Goal: Complete application form

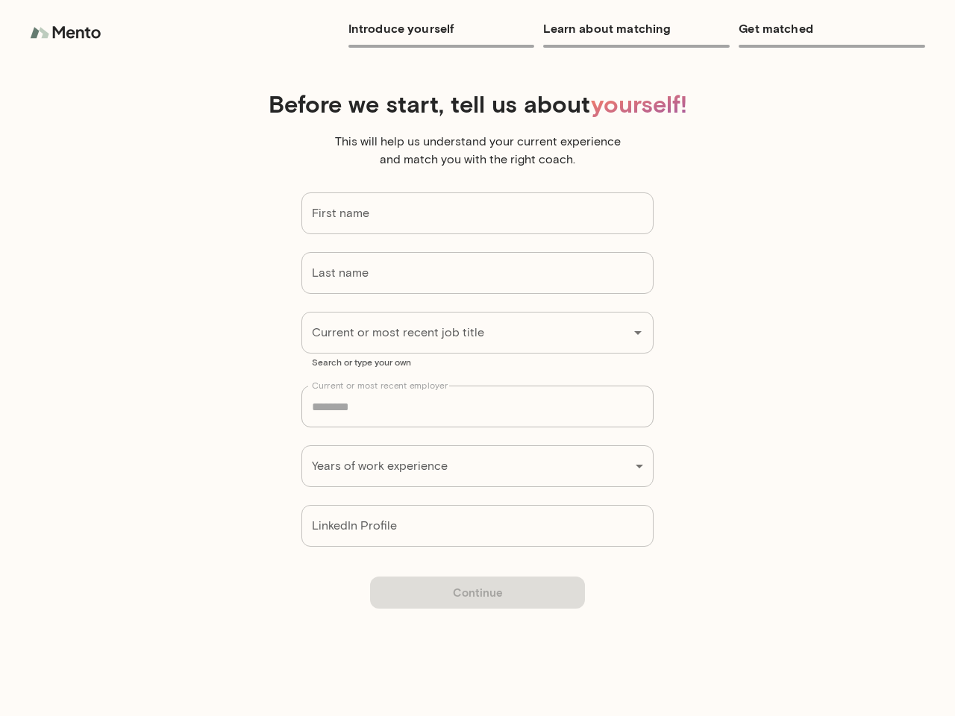
click at [477, 213] on input "First name" at bounding box center [477, 213] width 352 height 42
click at [477, 273] on input "Last name" at bounding box center [477, 273] width 352 height 42
click at [477, 333] on input "Current or most recent job title" at bounding box center [456, 332] width 297 height 28
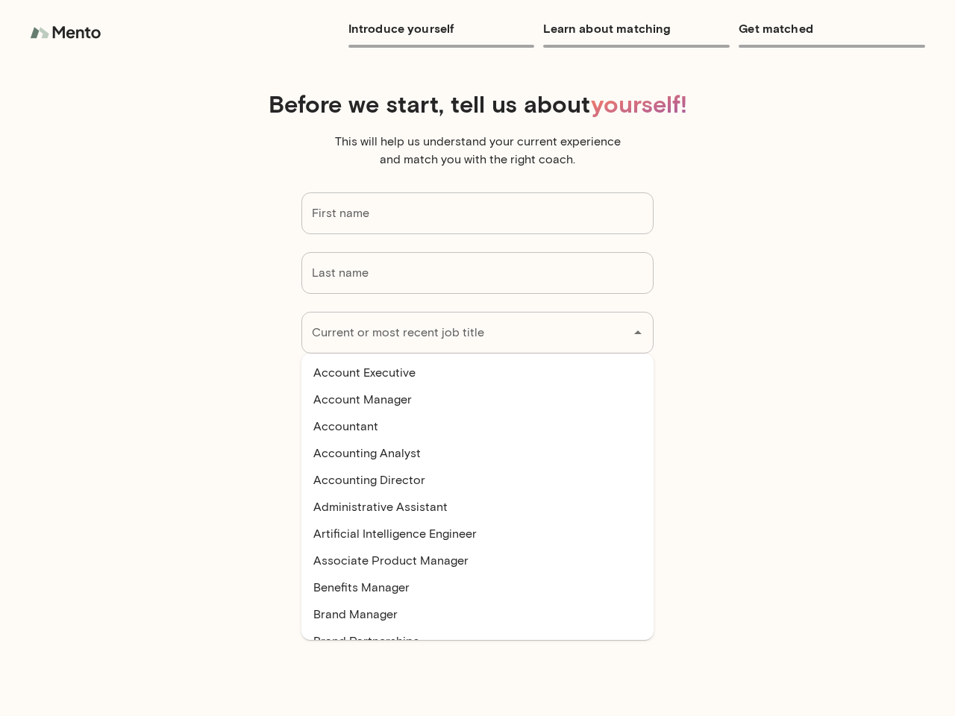
click at [638, 333] on icon "Close" at bounding box center [637, 332] width 7 height 4
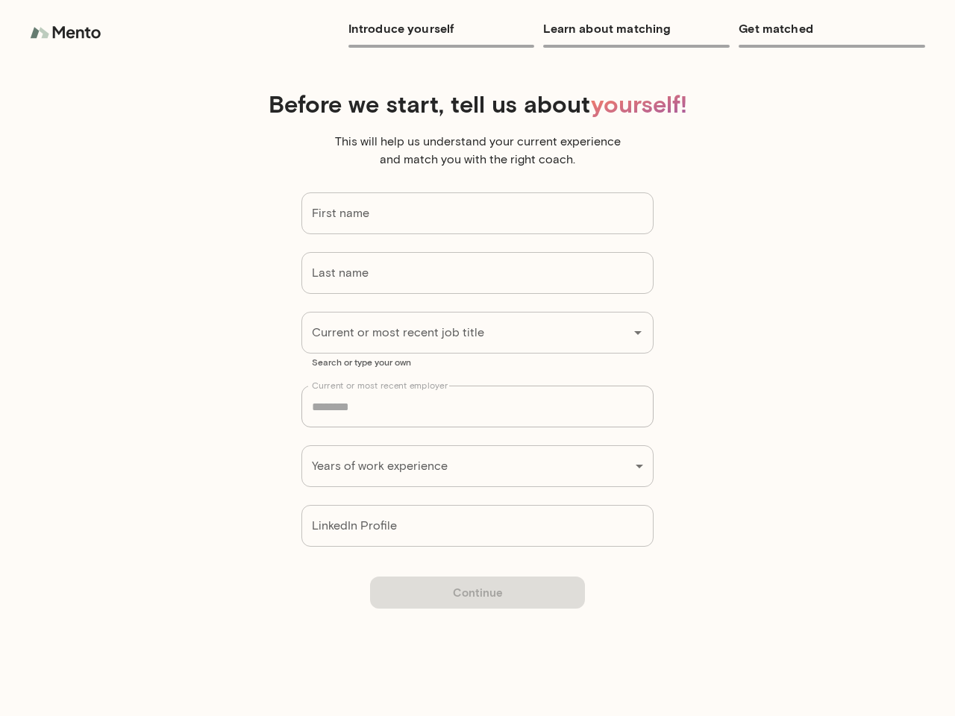
click at [477, 466] on div "Introduce yourself Learn about matching Get matched Before we start, tell us ab…" at bounding box center [477, 358] width 955 height 716
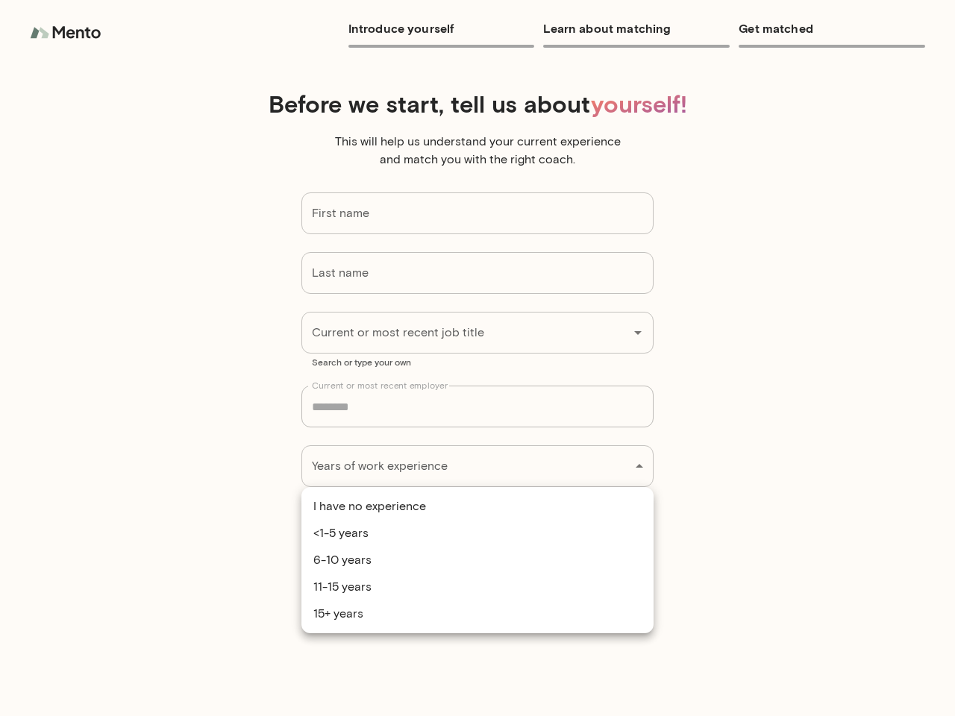
click at [477, 526] on li "<1-5 years" at bounding box center [477, 533] width 352 height 27
type input "**********"
